Goal: Information Seeking & Learning: Learn about a topic

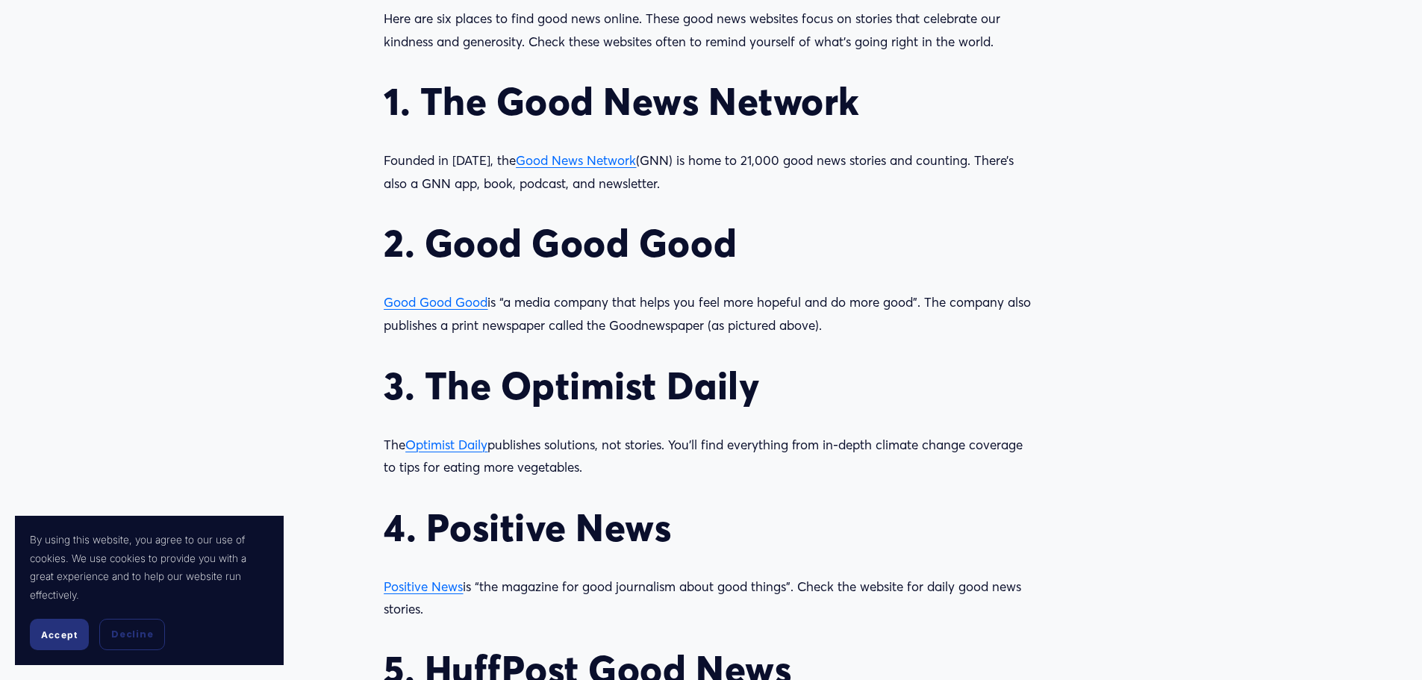
scroll to position [1642, 0]
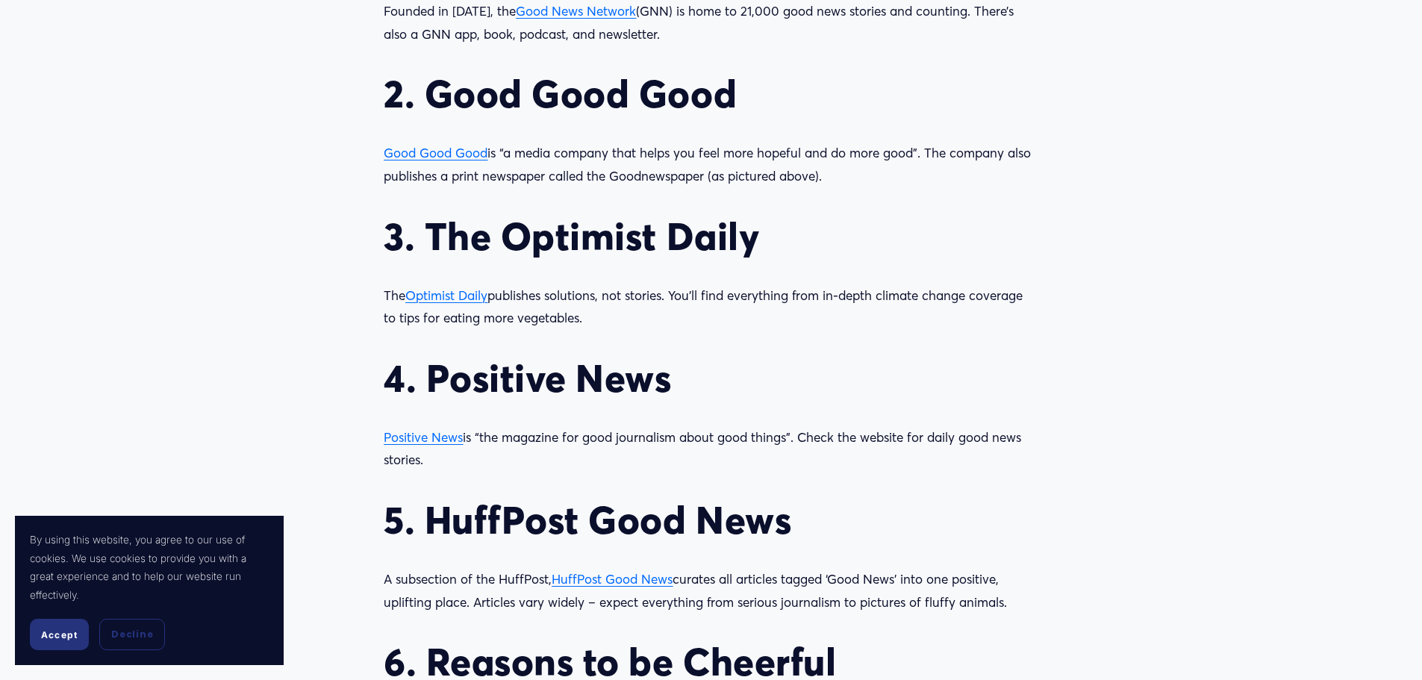
click at [457, 301] on span "Optimist Daily" at bounding box center [446, 295] width 82 height 16
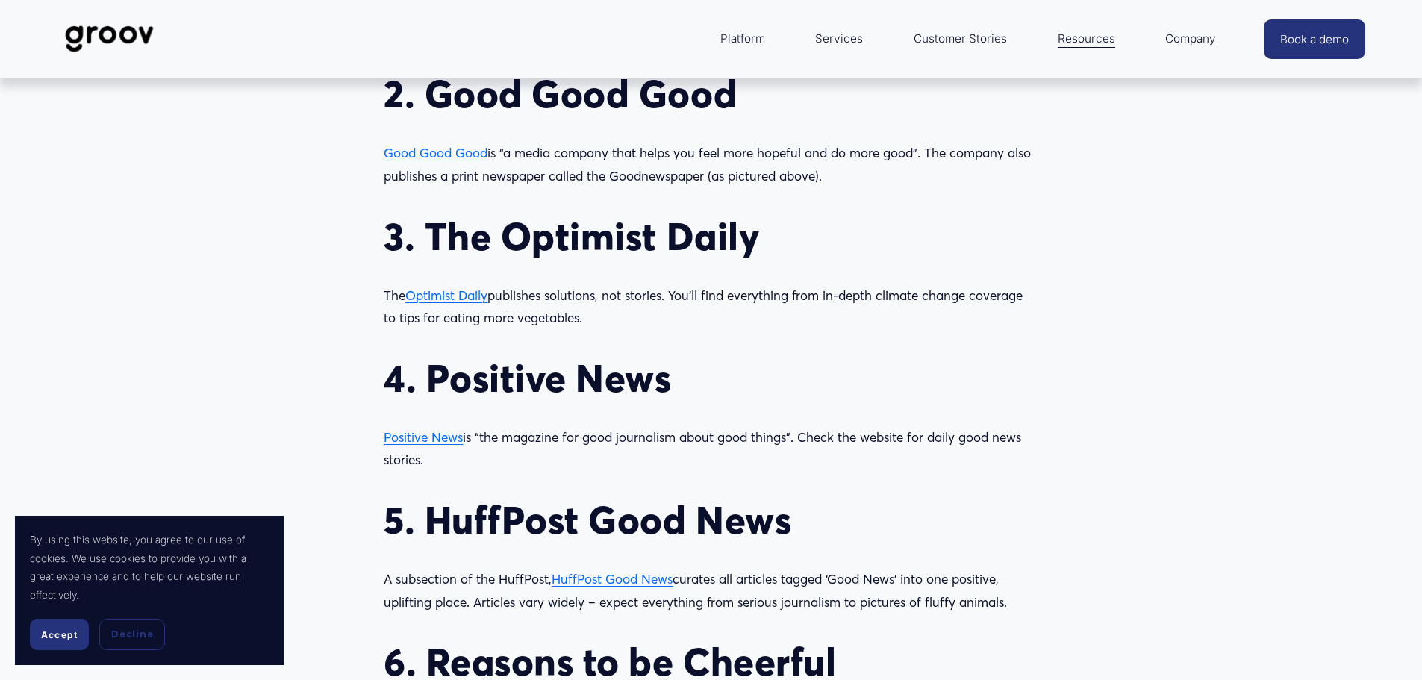
scroll to position [1642, 0]
click at [444, 440] on span "Positive News" at bounding box center [423, 437] width 79 height 16
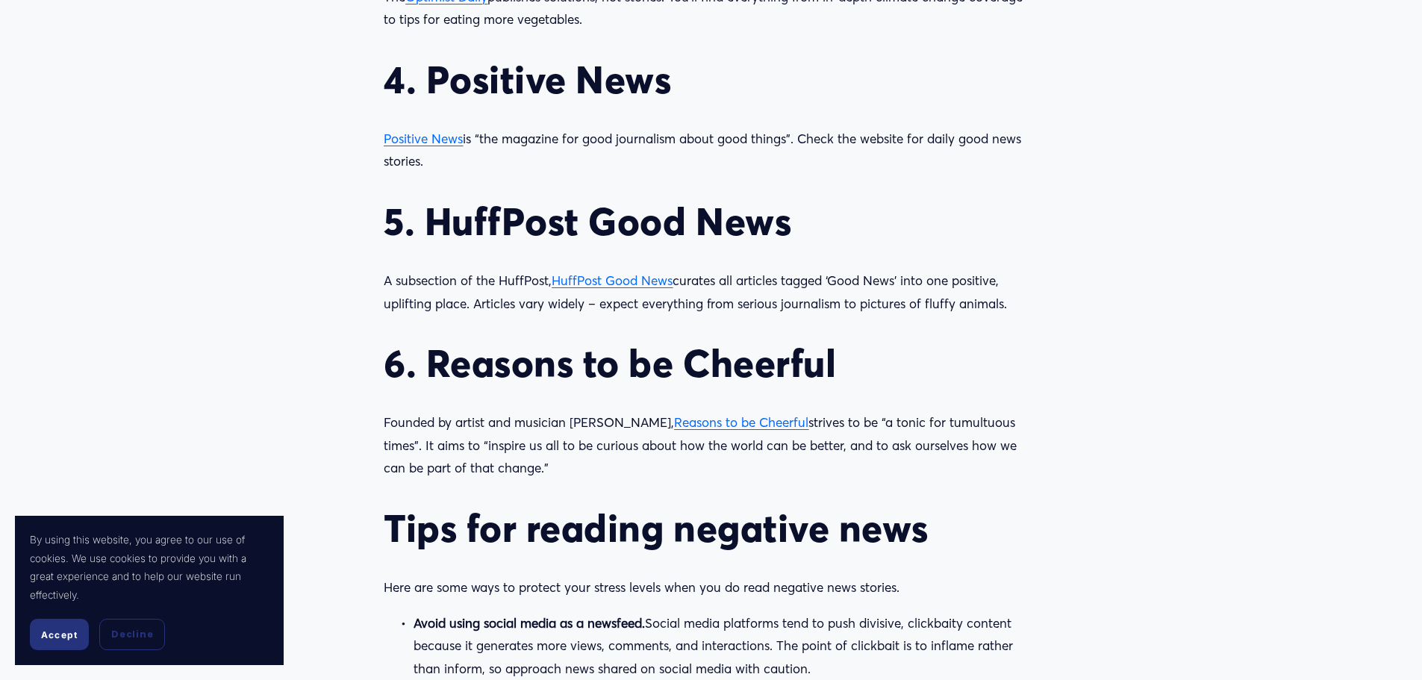
scroll to position [2015, 0]
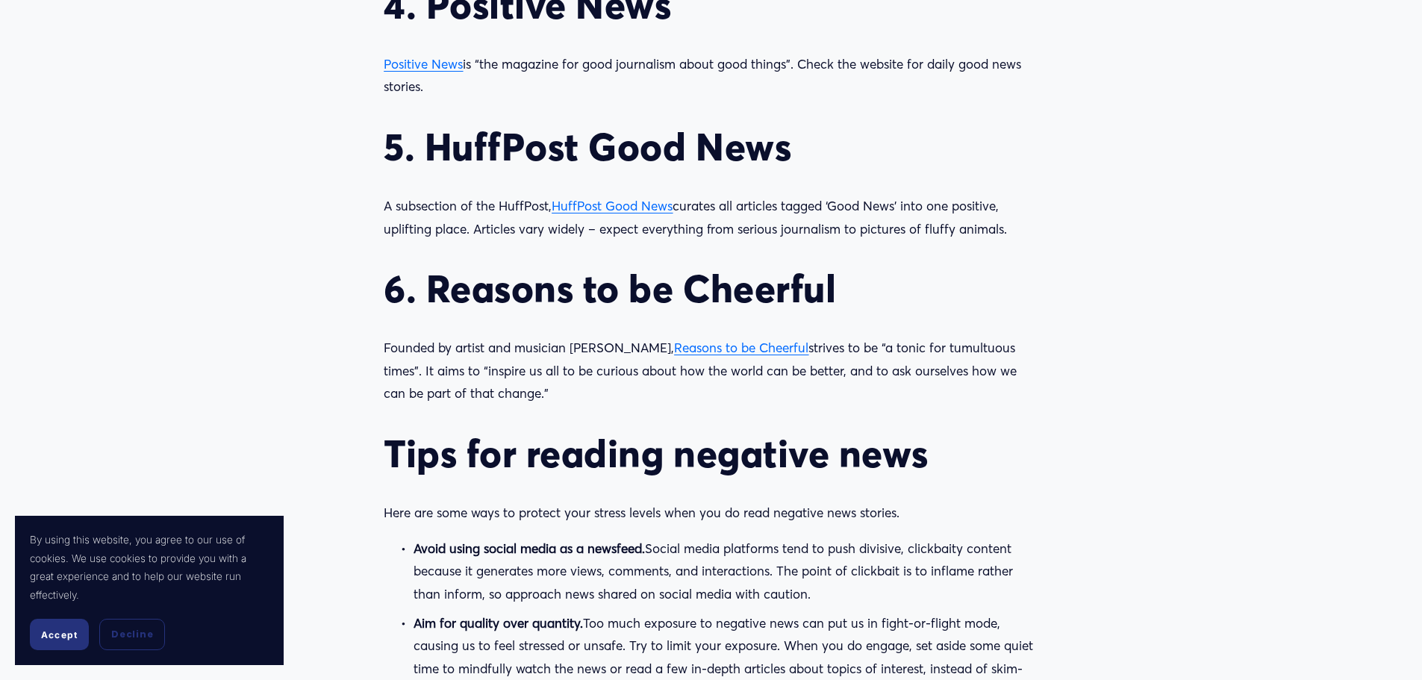
click at [713, 343] on span "Reasons to be Cheerful" at bounding box center [741, 348] width 134 height 16
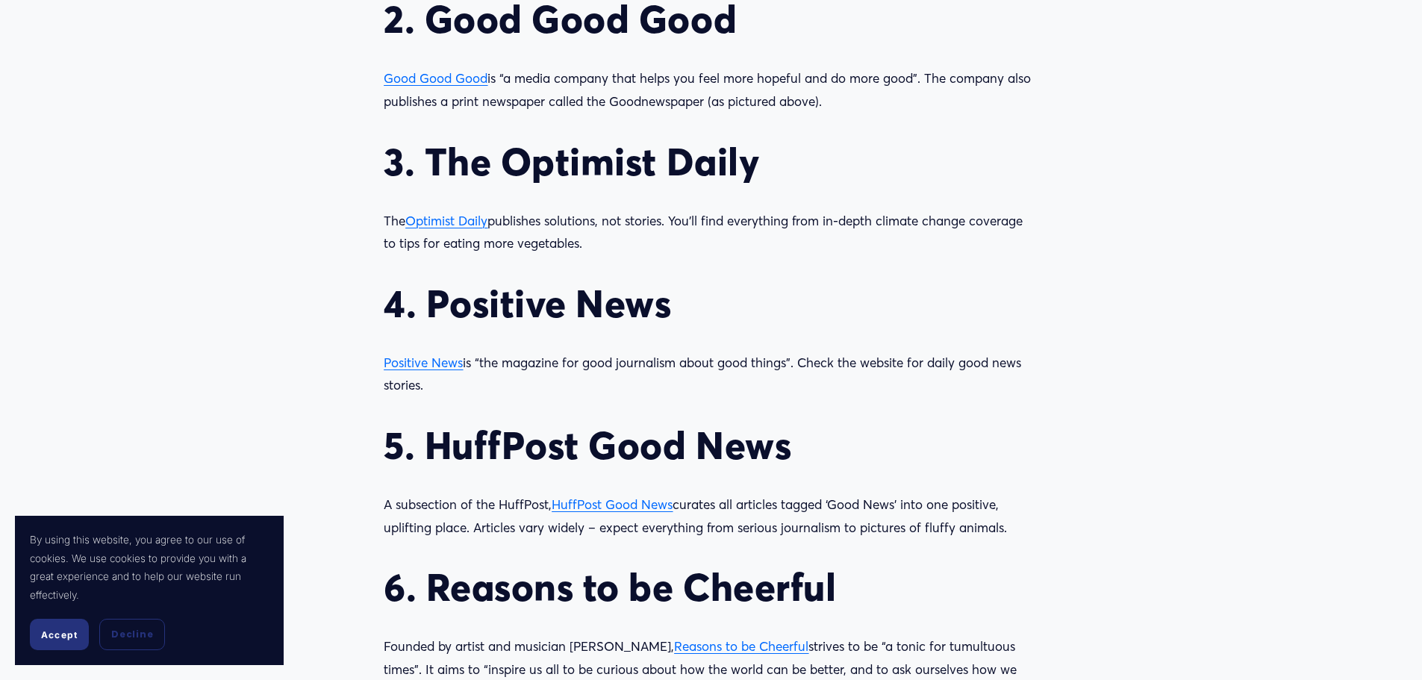
scroll to position [1343, 0]
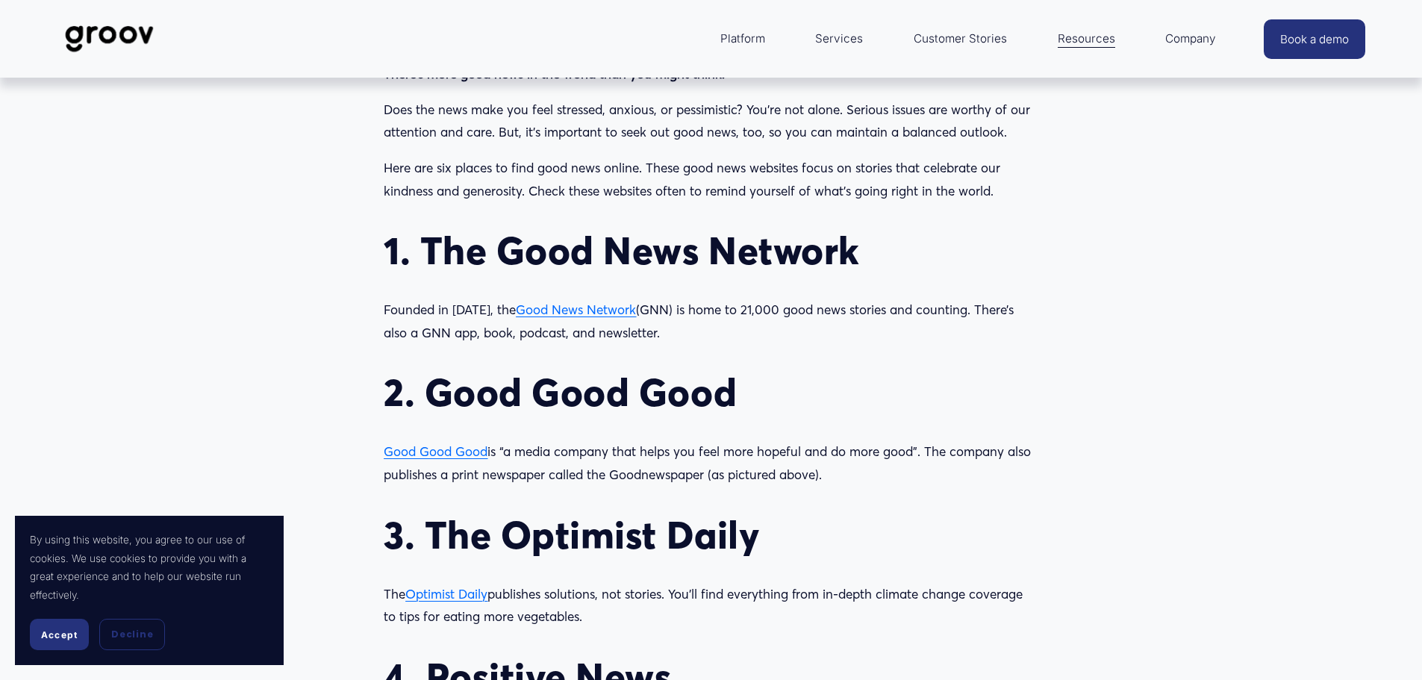
click at [565, 315] on span "Good News Network" at bounding box center [576, 309] width 120 height 16
